Goal: Go to known website: Access a specific website the user already knows

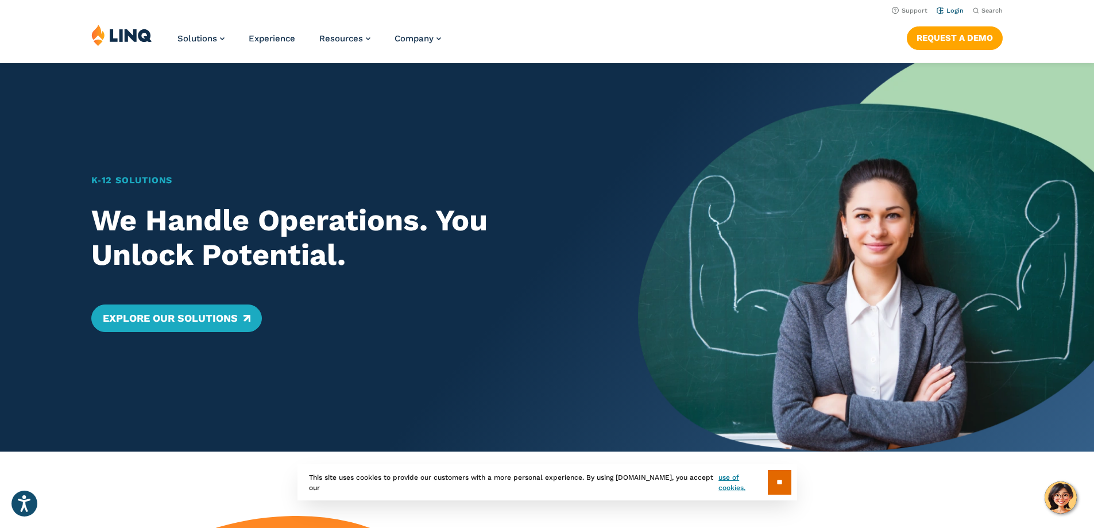
click at [946, 11] on link "Login" at bounding box center [949, 10] width 27 height 7
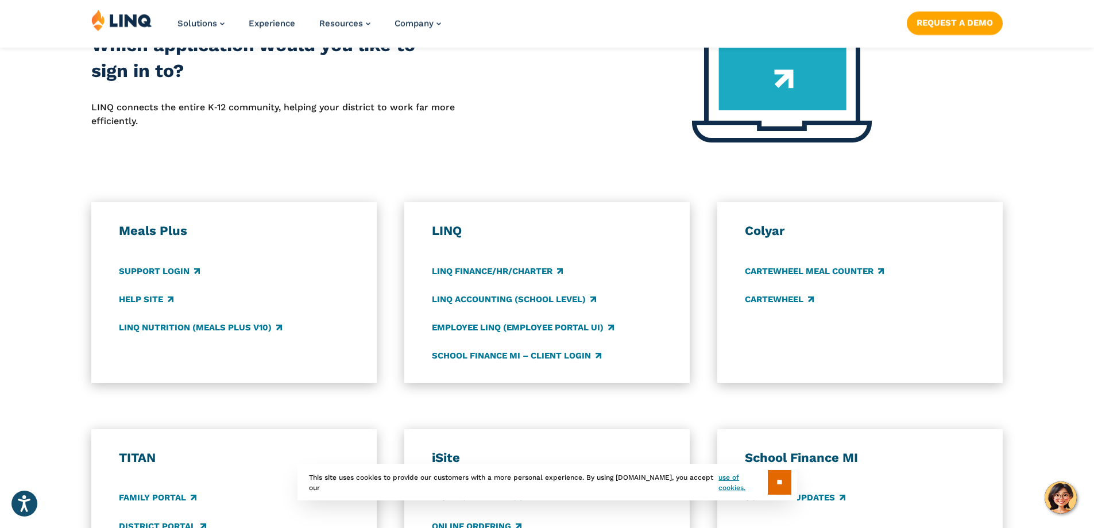
scroll to position [517, 0]
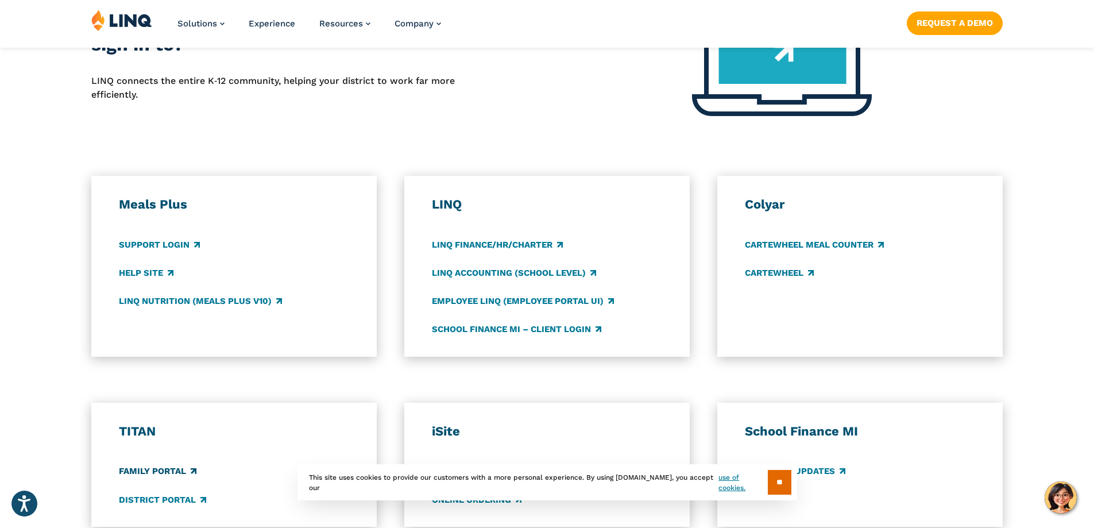
click at [166, 468] on link "Family Portal" at bounding box center [158, 471] width 78 height 13
